Goal: Navigation & Orientation: Find specific page/section

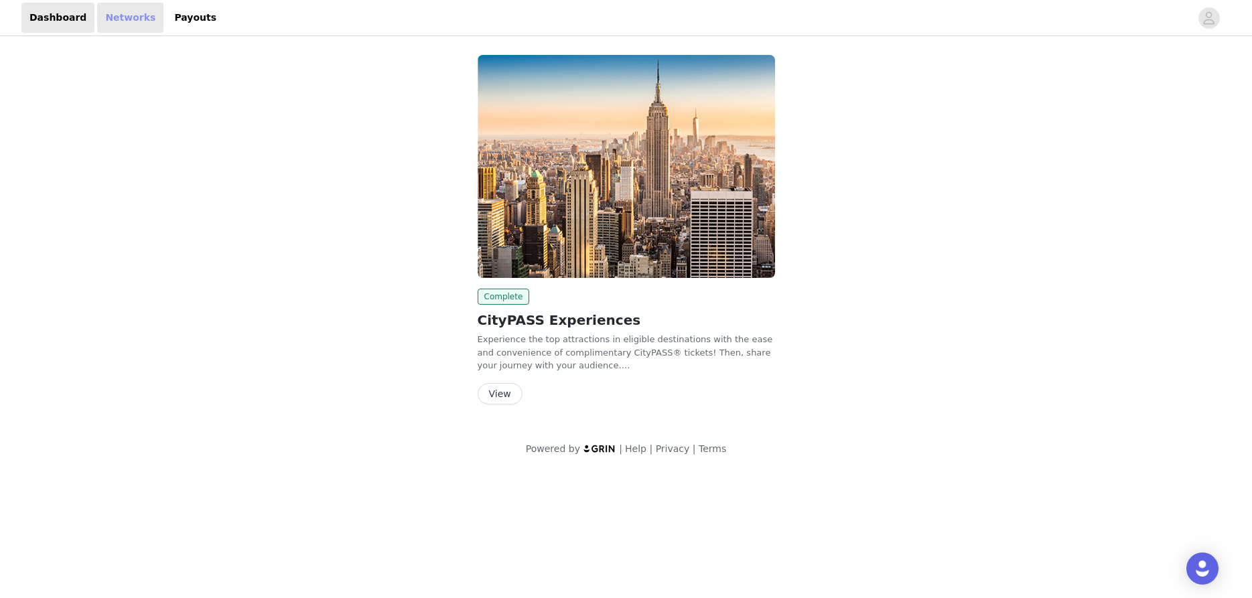
click at [106, 21] on link "Networks" at bounding box center [130, 18] width 66 height 30
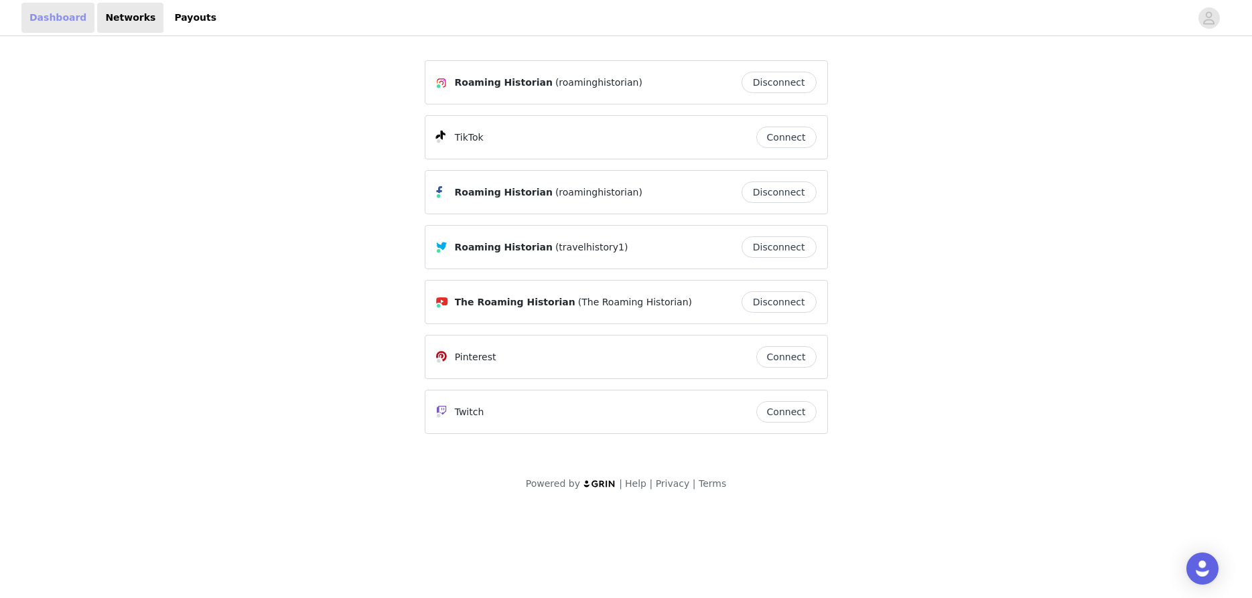
click at [51, 25] on link "Dashboard" at bounding box center [57, 18] width 73 height 30
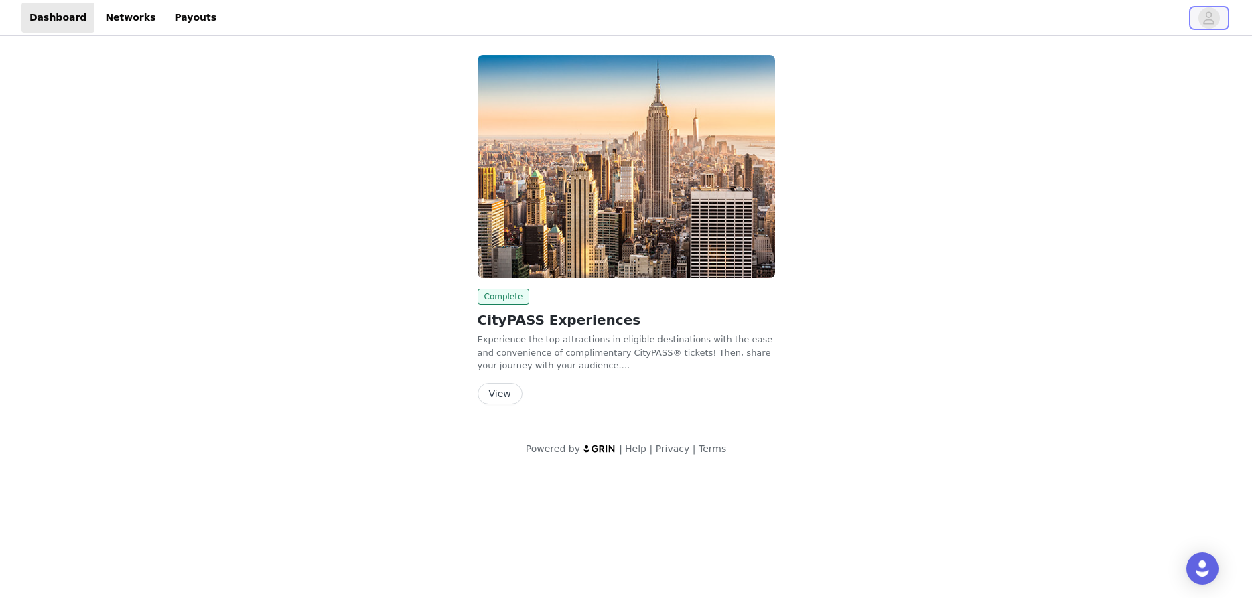
click at [1206, 21] on icon "avatar" at bounding box center [1209, 17] width 11 height 13
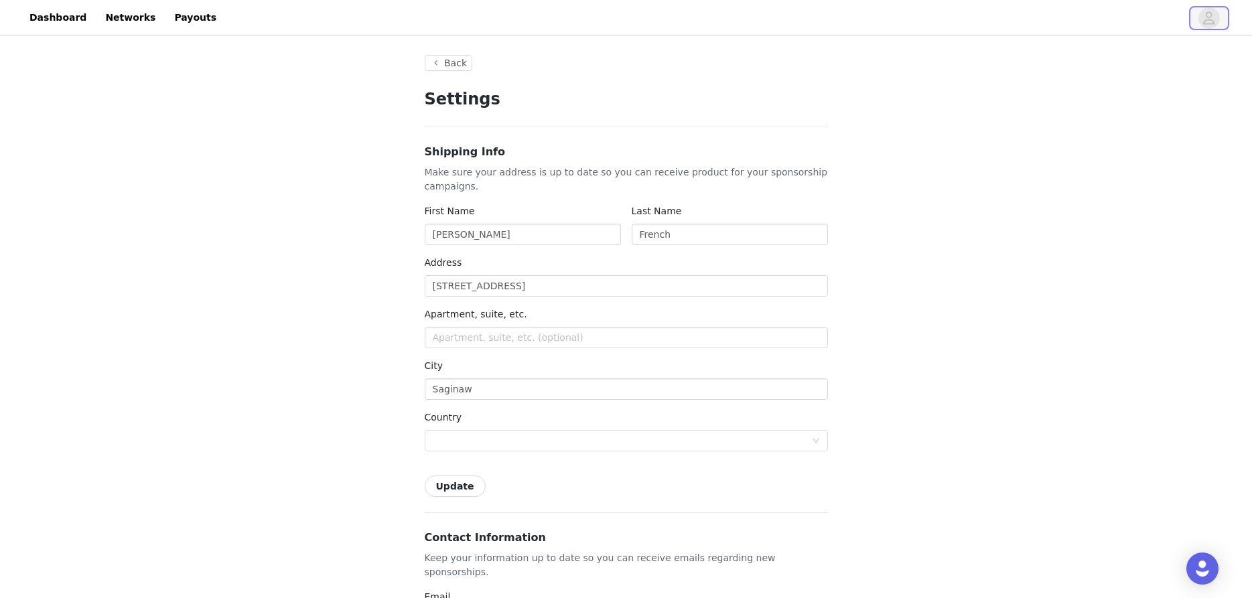
type input "+1 ([GEOGRAPHIC_DATA])"
click at [58, 13] on link "Dashboard" at bounding box center [57, 18] width 73 height 30
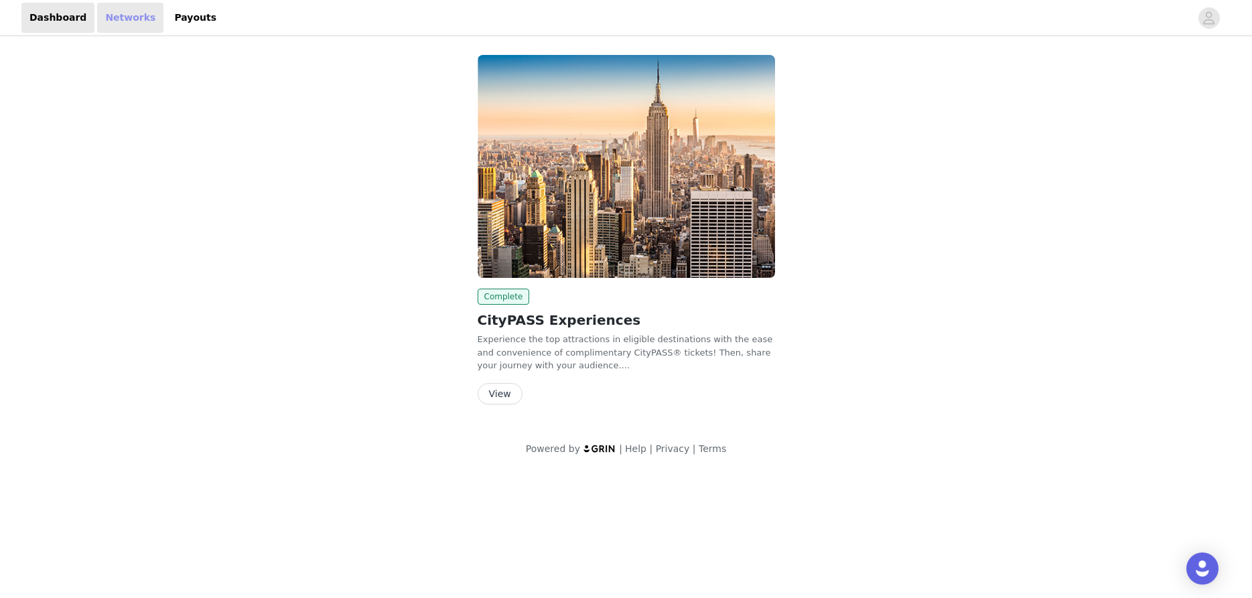
click at [132, 11] on link "Networks" at bounding box center [130, 18] width 66 height 30
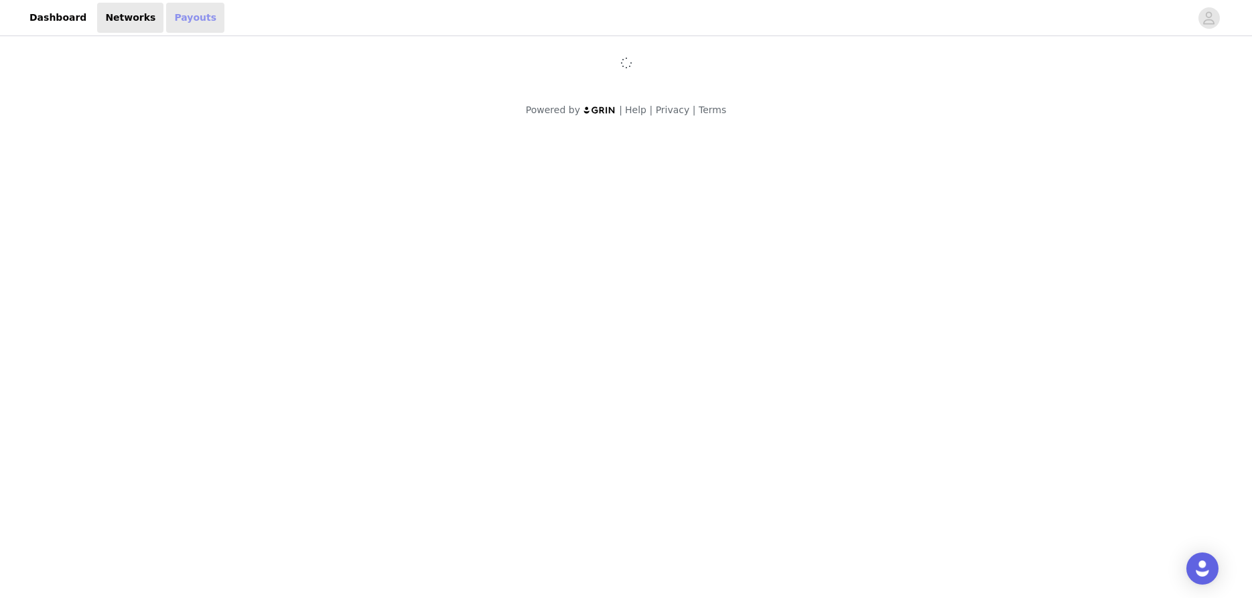
click at [166, 13] on link "Payouts" at bounding box center [195, 18] width 58 height 30
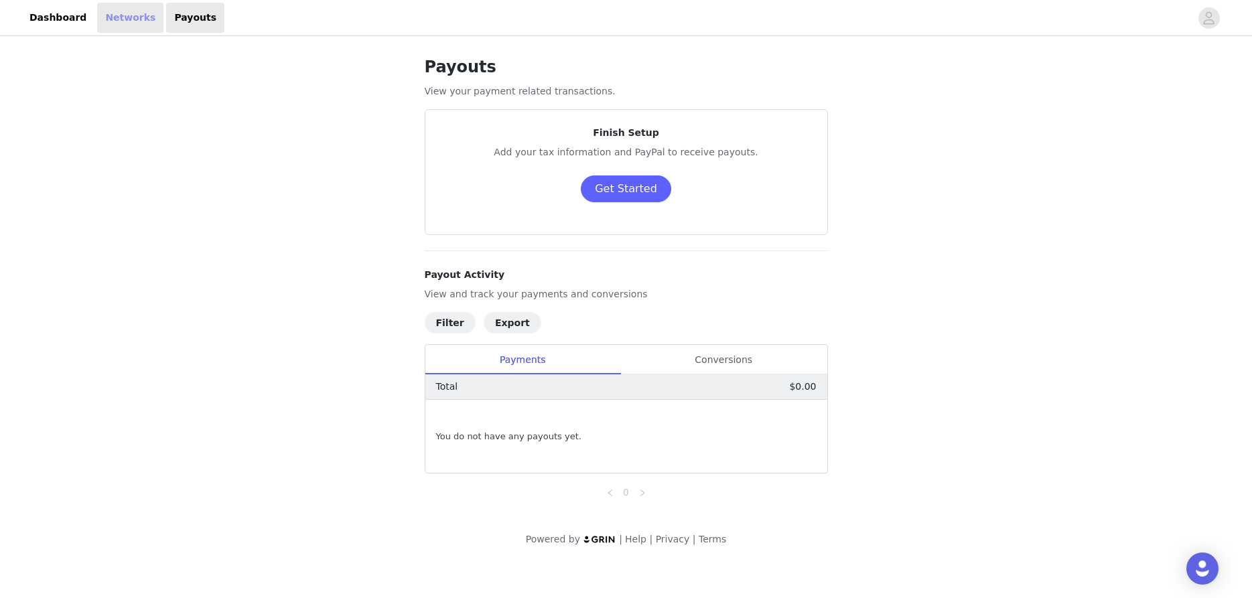
click at [107, 21] on link "Networks" at bounding box center [130, 18] width 66 height 30
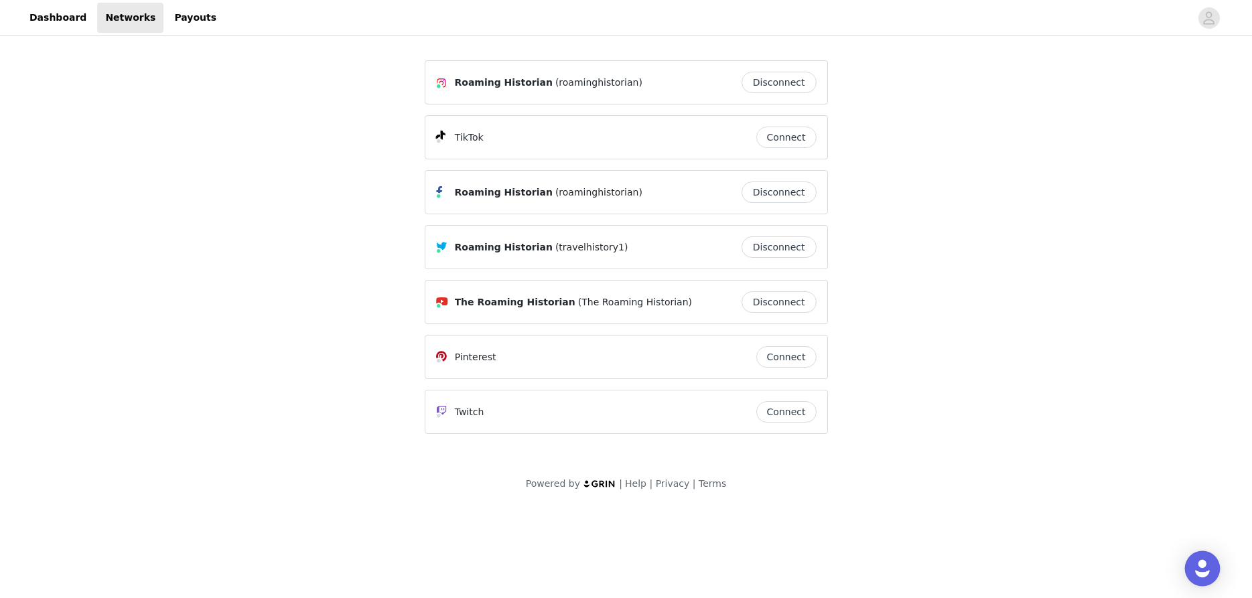
click at [1201, 570] on img "Open Intercom Messenger" at bounding box center [1202, 568] width 17 height 17
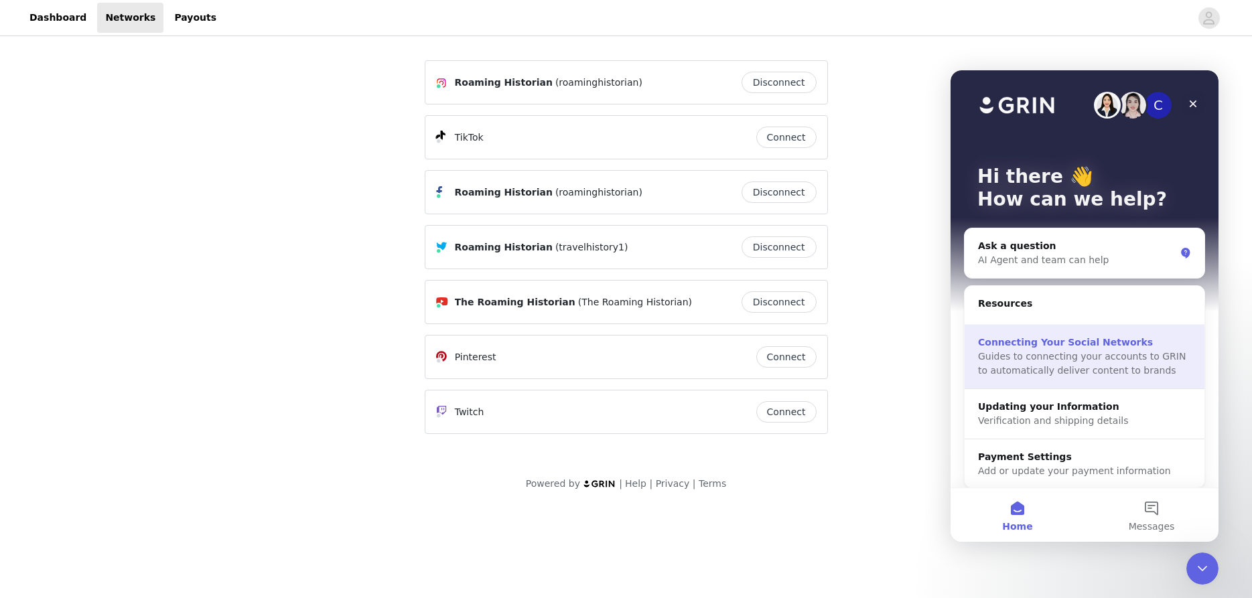
scroll to position [7, 0]
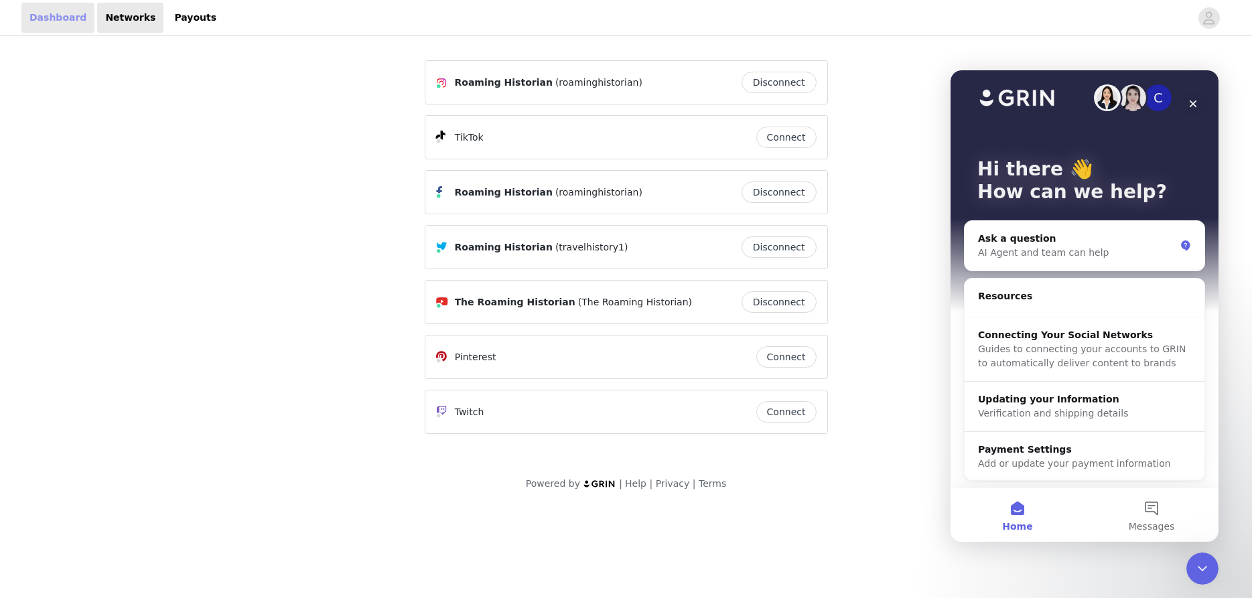
click at [66, 15] on link "Dashboard" at bounding box center [57, 18] width 73 height 30
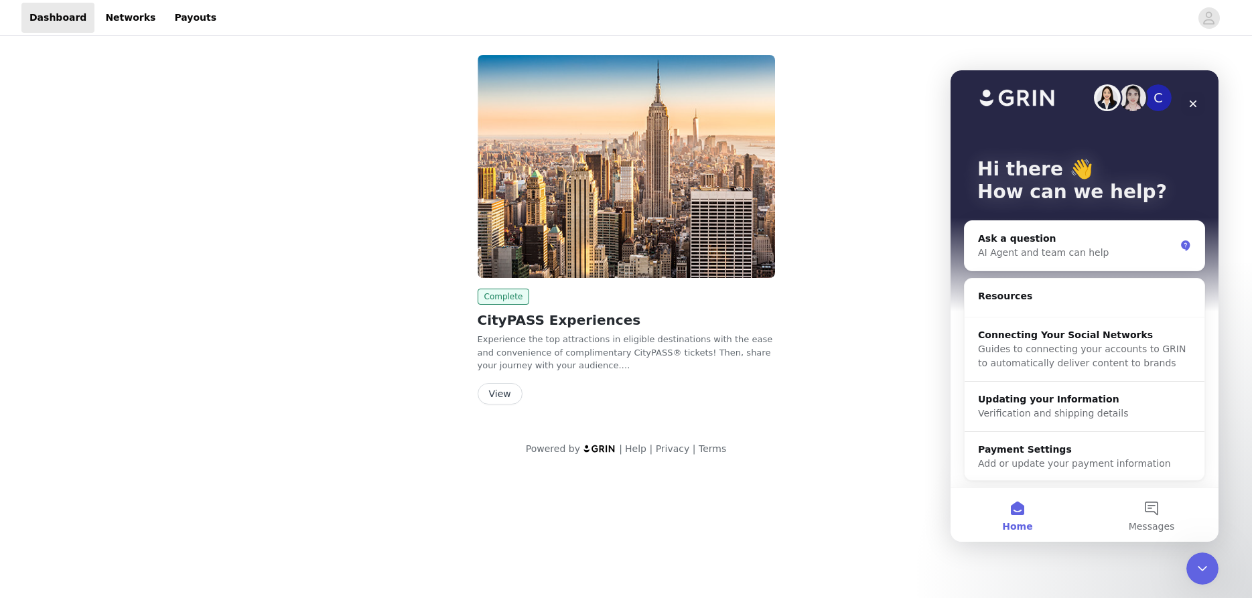
click at [495, 389] on button "View" at bounding box center [500, 393] width 45 height 21
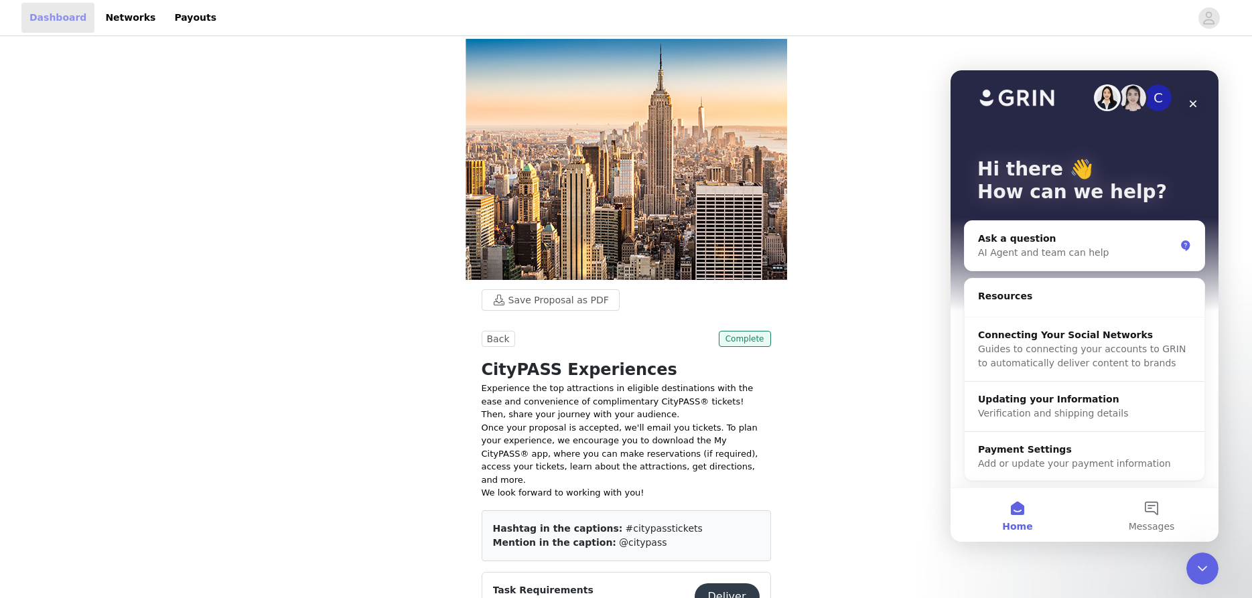
click at [38, 10] on link "Dashboard" at bounding box center [57, 18] width 73 height 30
